Goal: Find specific page/section: Find specific page/section

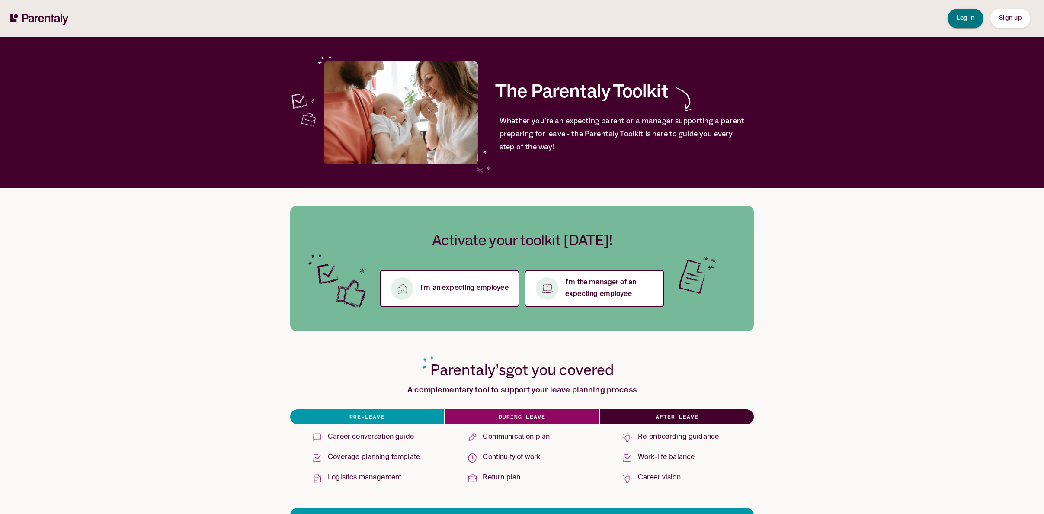
click at [968, 16] on span "Log in" at bounding box center [966, 18] width 19 height 6
